Goal: Transaction & Acquisition: Purchase product/service

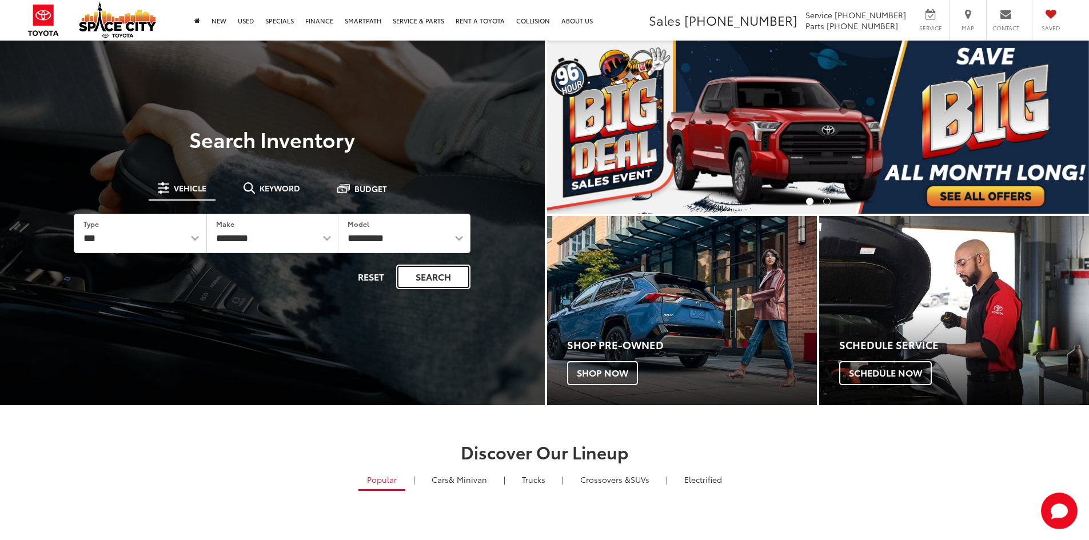
click at [429, 276] on button "Search" at bounding box center [433, 277] width 74 height 25
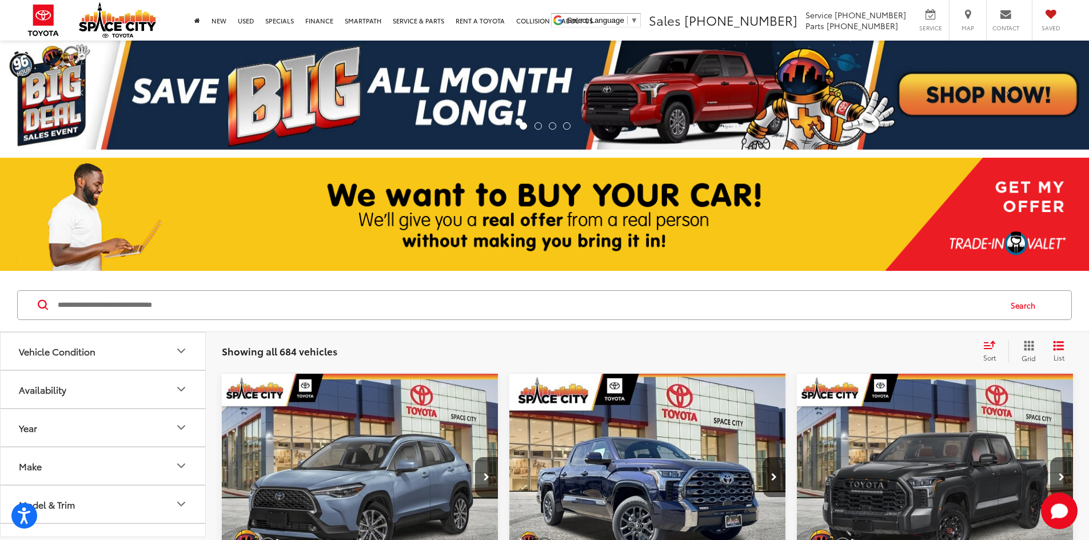
click at [193, 305] on input "Search by Make, Model, or Keyword" at bounding box center [529, 305] width 944 height 27
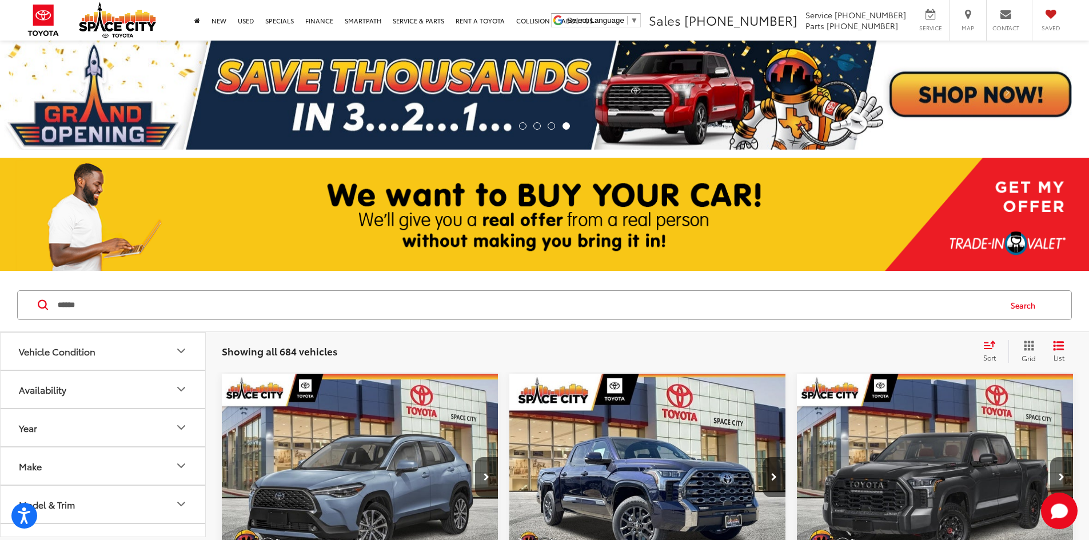
type input "******"
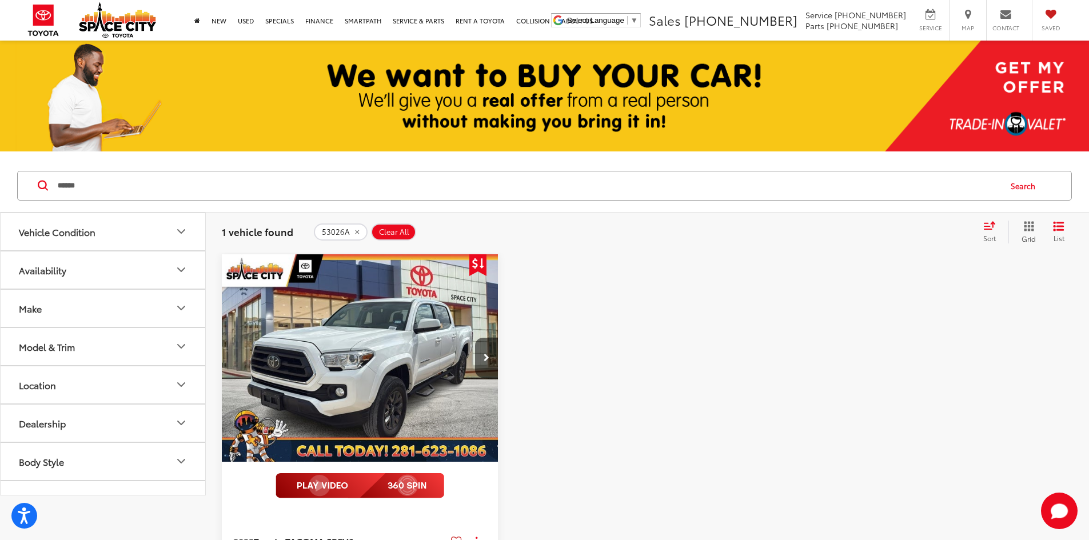
scroll to position [172, 0]
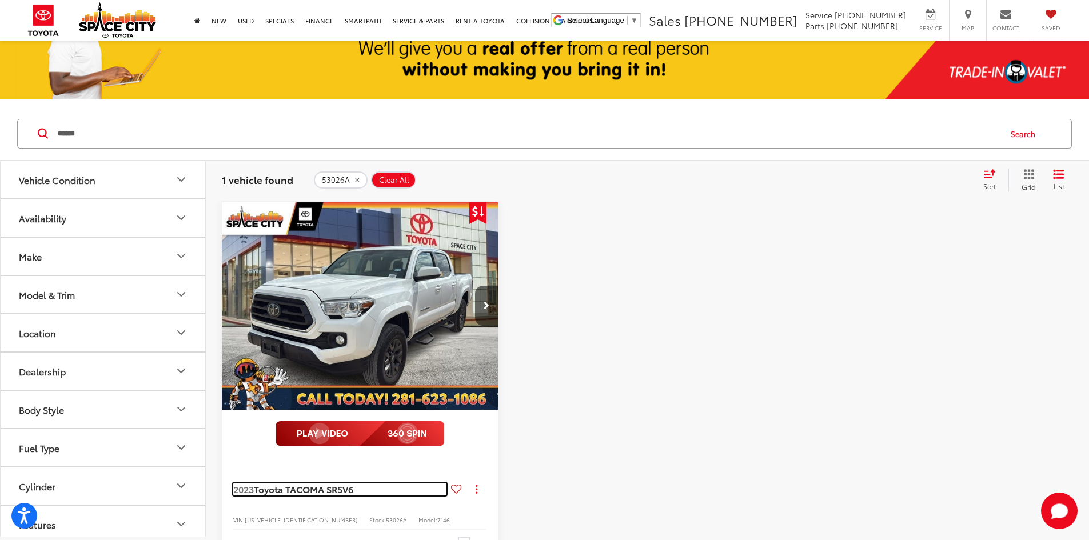
click at [340, 483] on span "Toyota TACOMA SR5" at bounding box center [298, 489] width 89 height 13
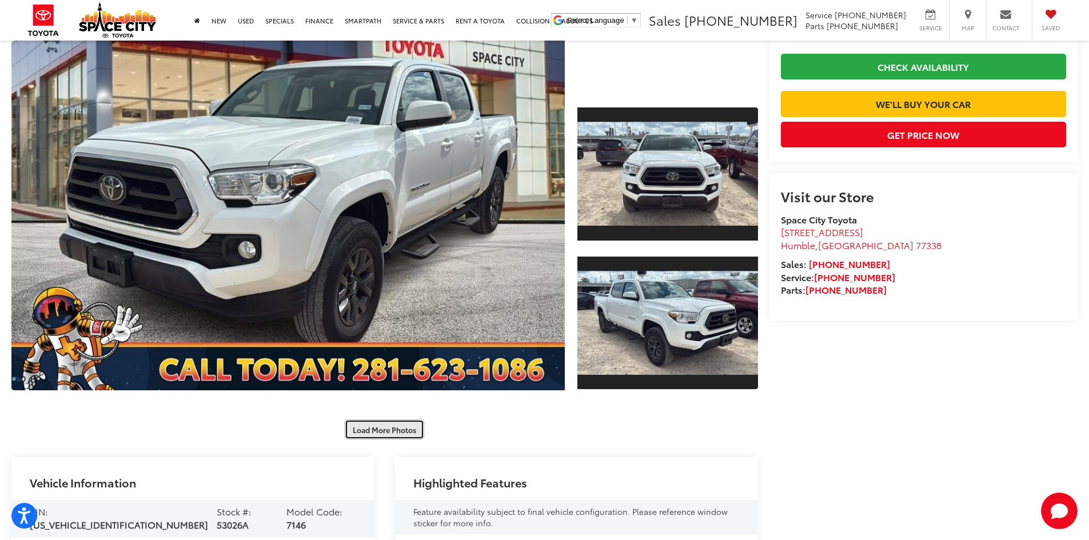
click at [397, 422] on button "Load More Photos" at bounding box center [384, 430] width 79 height 20
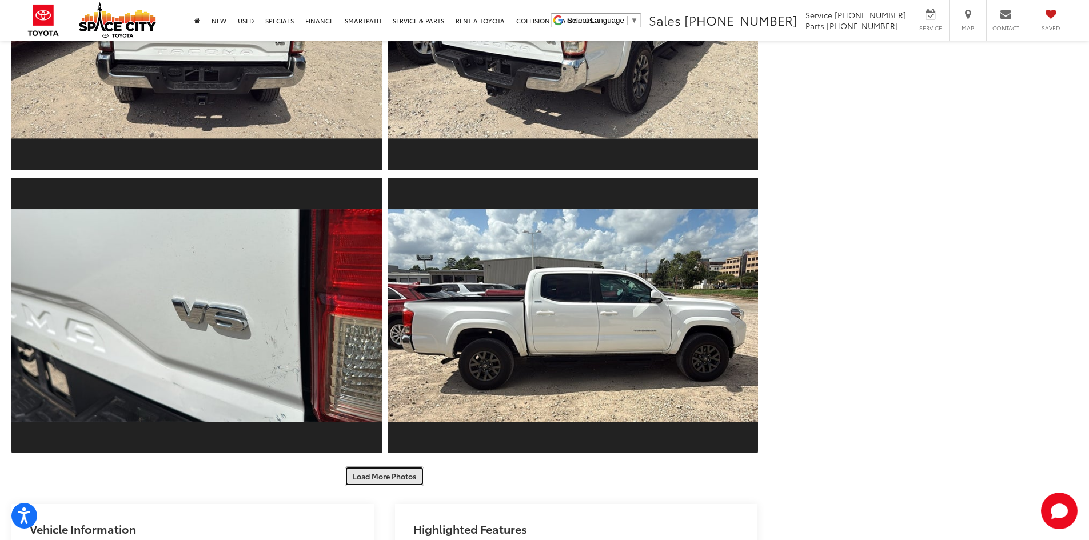
click at [395, 480] on button "Load More Photos" at bounding box center [384, 477] width 79 height 20
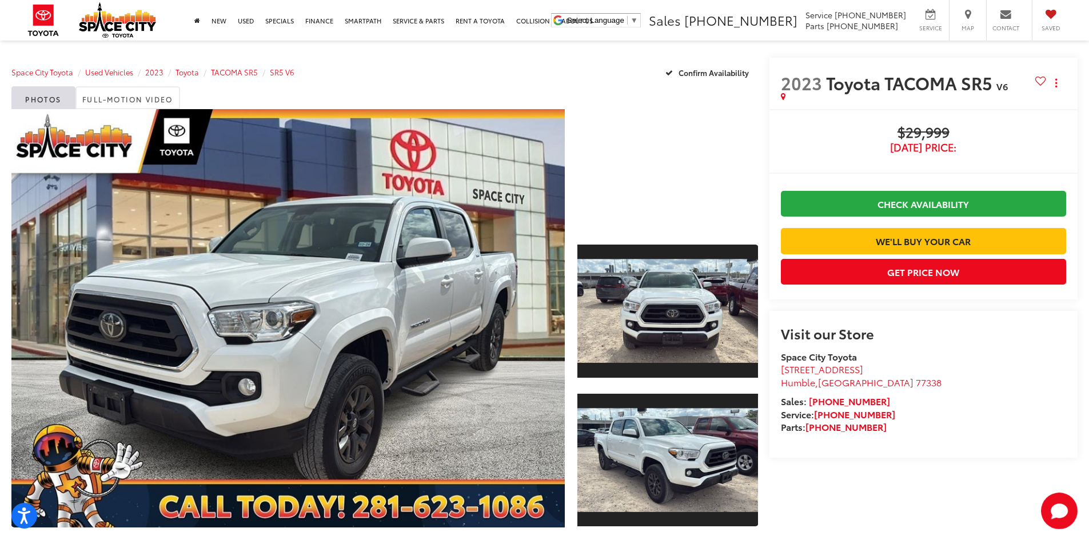
click at [814, 156] on div "$29,999 Today's Price: Check Availability We'll Buy Your Car" at bounding box center [923, 190] width 285 height 130
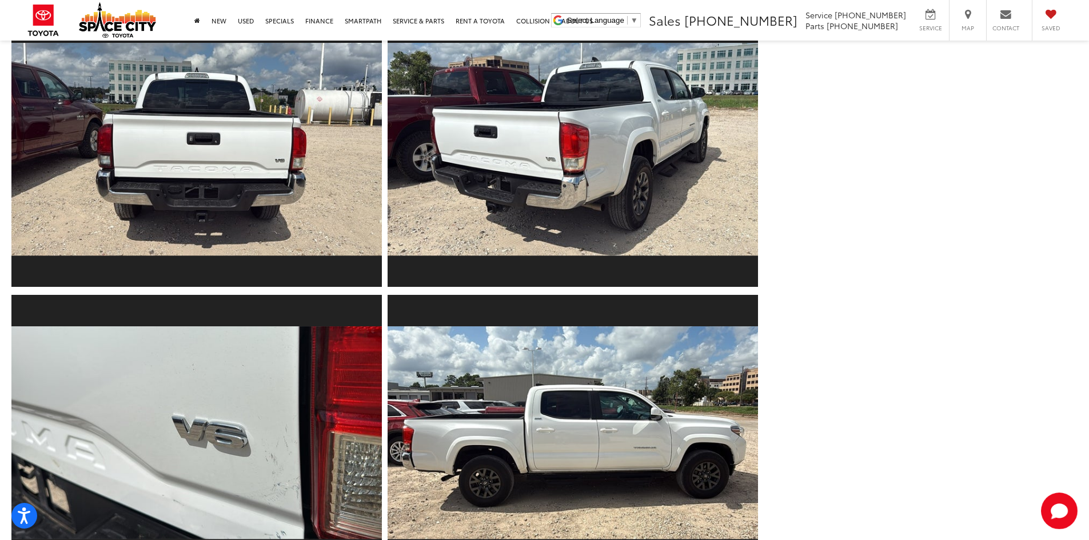
scroll to position [572, 0]
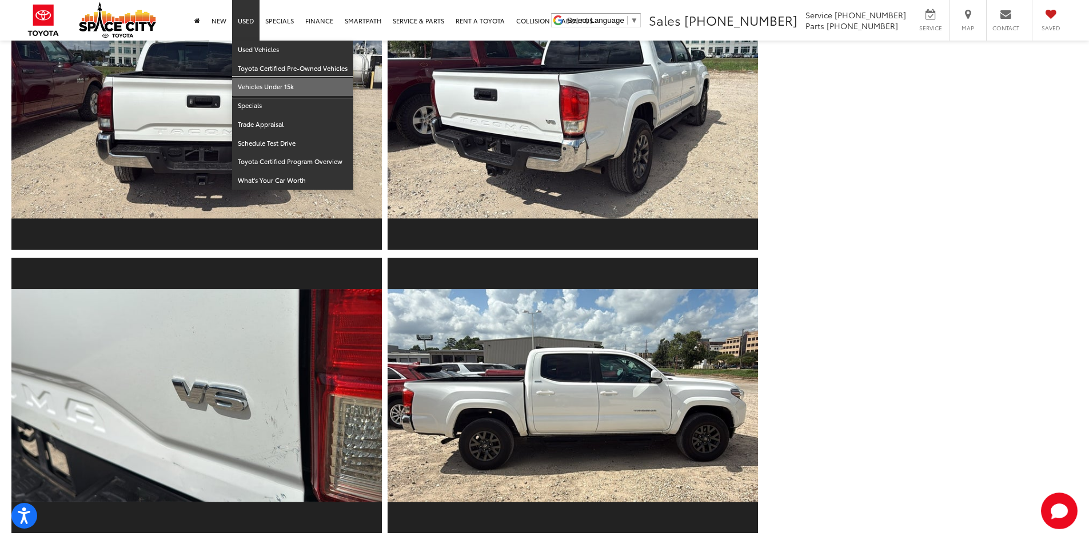
click at [264, 79] on link "Vehicles Under 15k" at bounding box center [292, 87] width 121 height 19
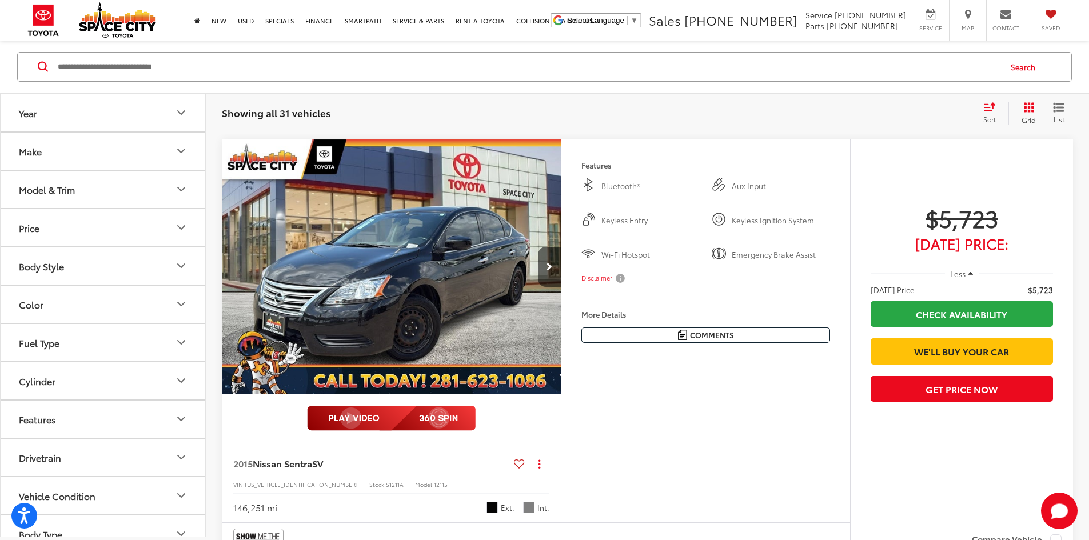
scroll to position [2343, 0]
